Goal: Check status: Check status

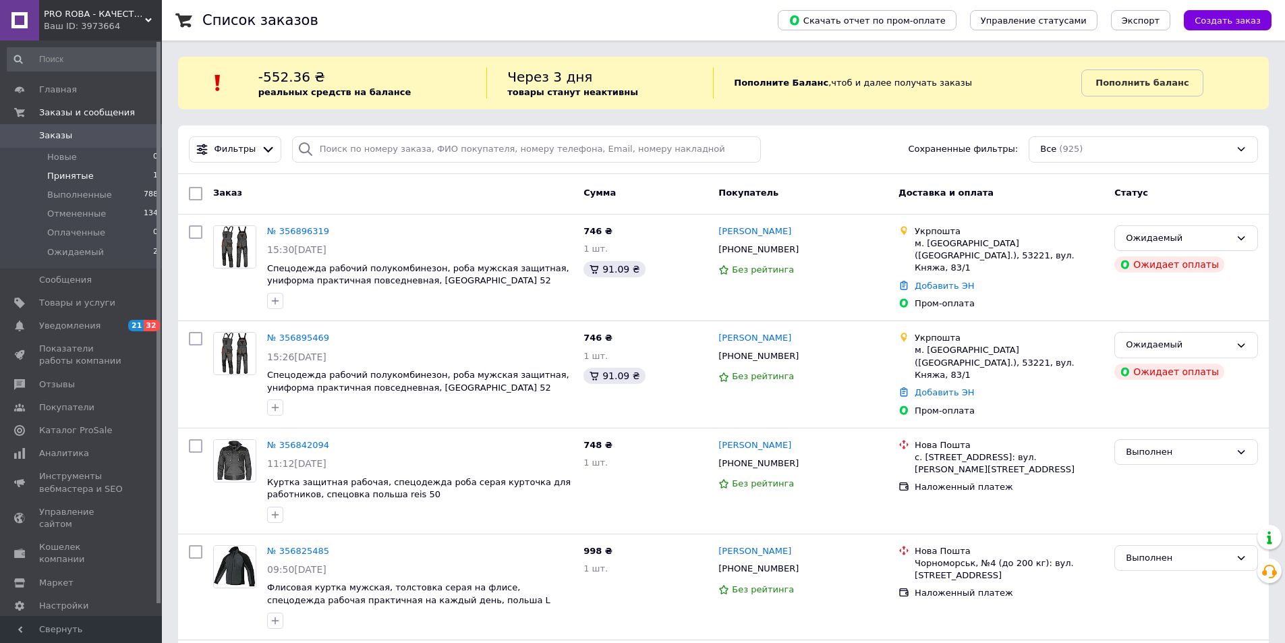
click at [65, 177] on span "Принятые" at bounding box center [70, 176] width 47 height 12
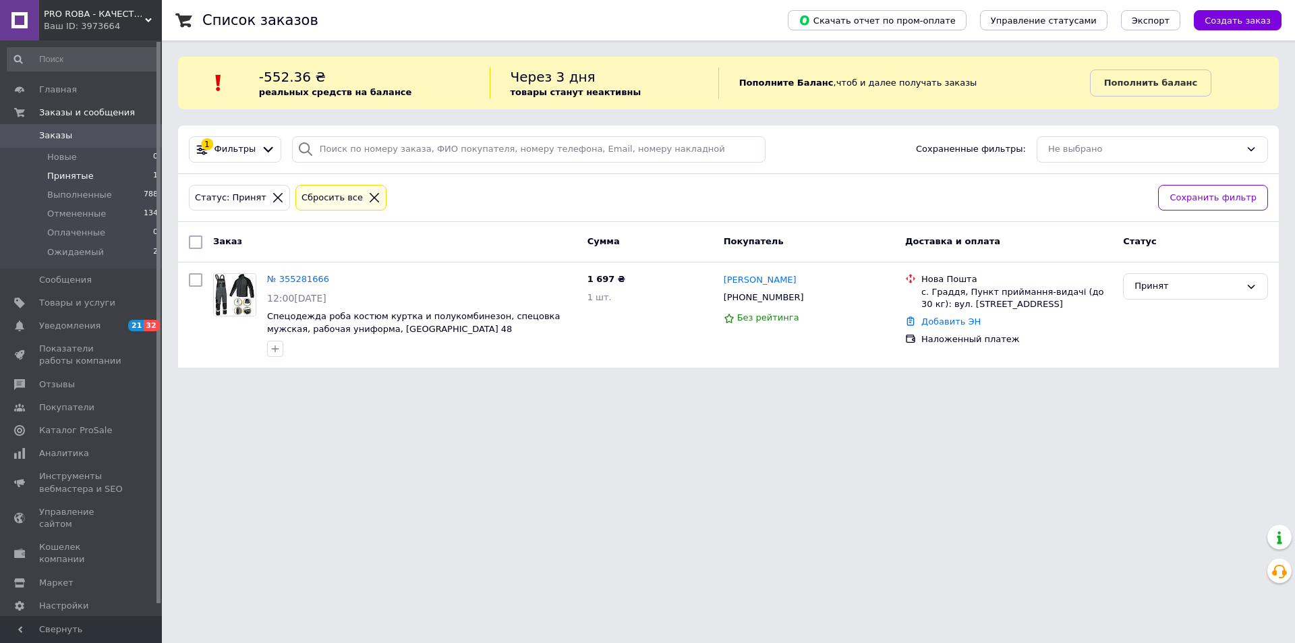
click at [124, 138] on span "Заказы" at bounding box center [82, 135] width 86 height 12
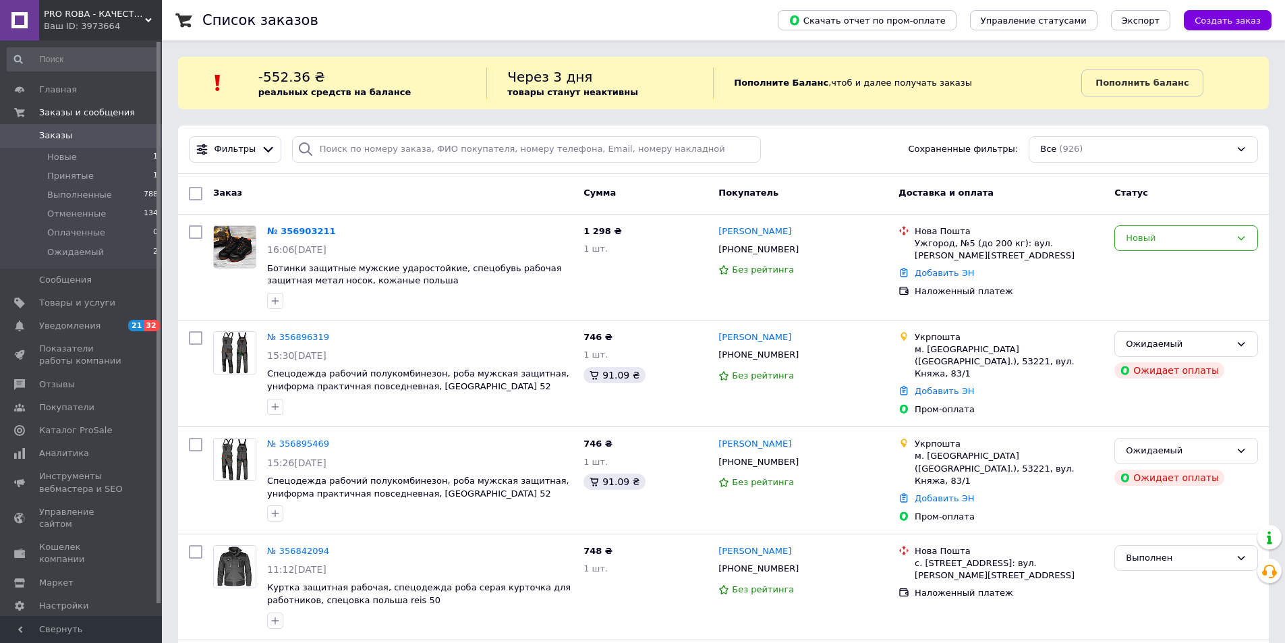
click at [121, 134] on span "Заказы" at bounding box center [82, 135] width 86 height 12
click at [124, 145] on link "Заказы 0" at bounding box center [83, 135] width 166 height 23
click at [127, 142] on link "Заказы 0" at bounding box center [83, 135] width 166 height 23
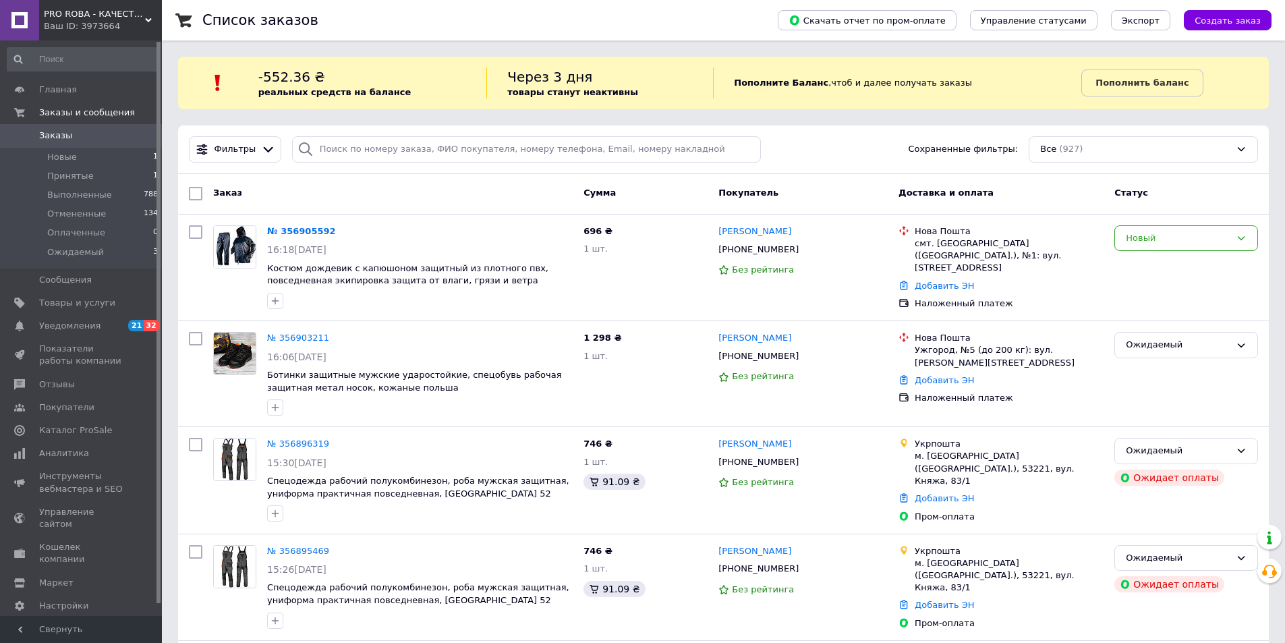
click at [125, 136] on span "0" at bounding box center [143, 135] width 37 height 12
